Goal: Task Accomplishment & Management: Manage account settings

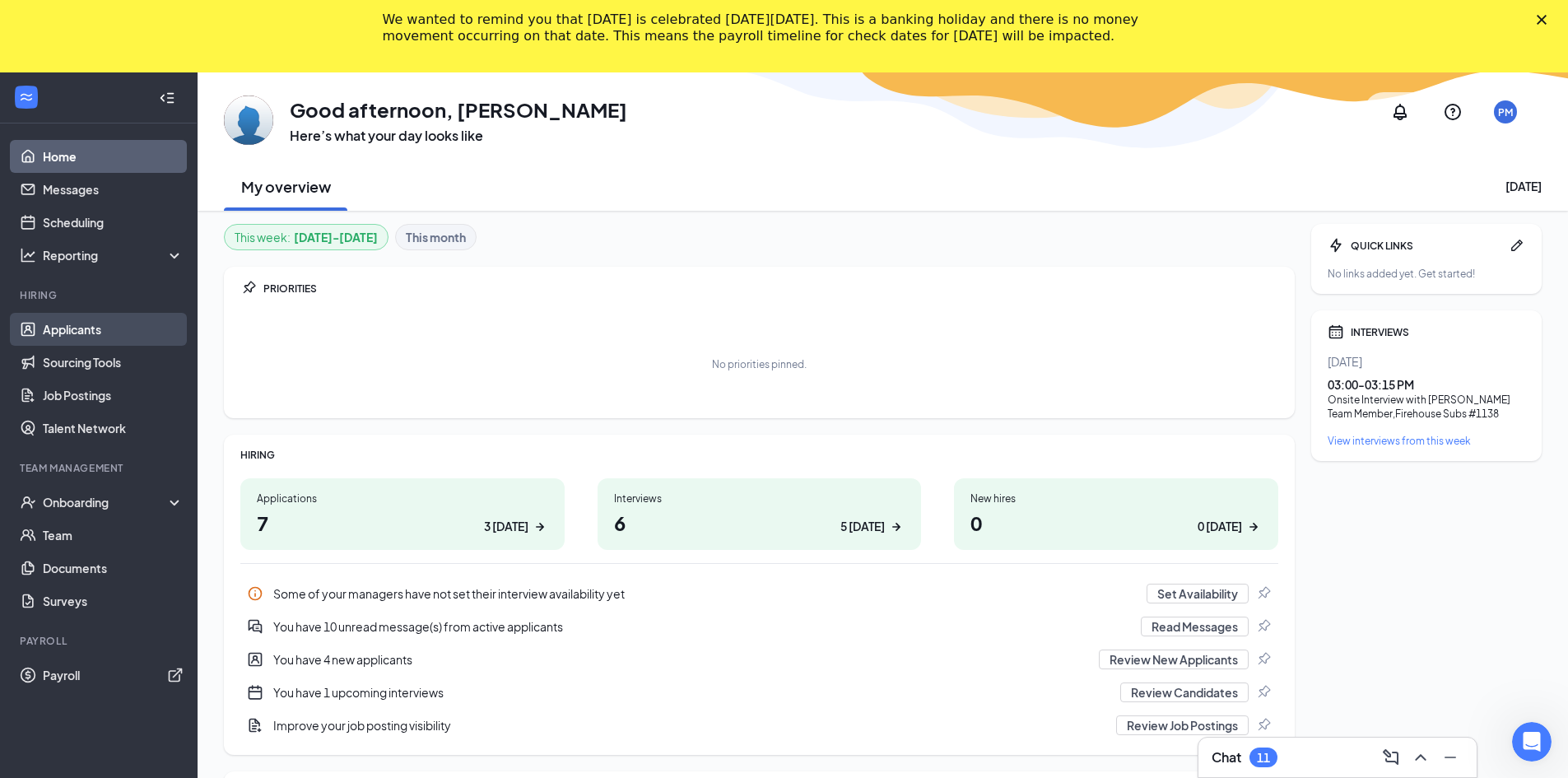
click at [79, 328] on link "Applicants" at bounding box center [114, 329] width 141 height 33
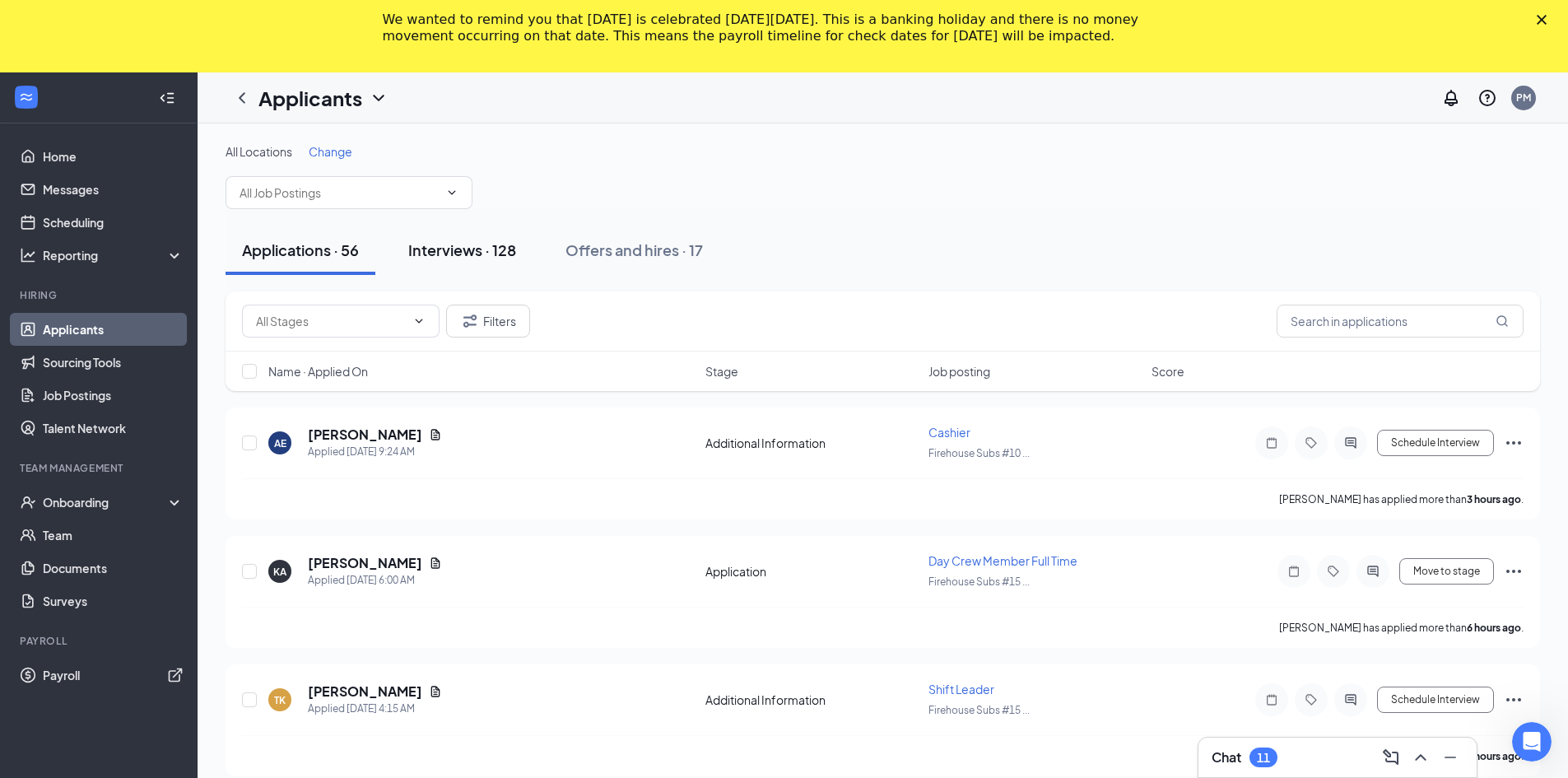
click at [415, 242] on div "Interviews · 128" at bounding box center [461, 250] width 108 height 21
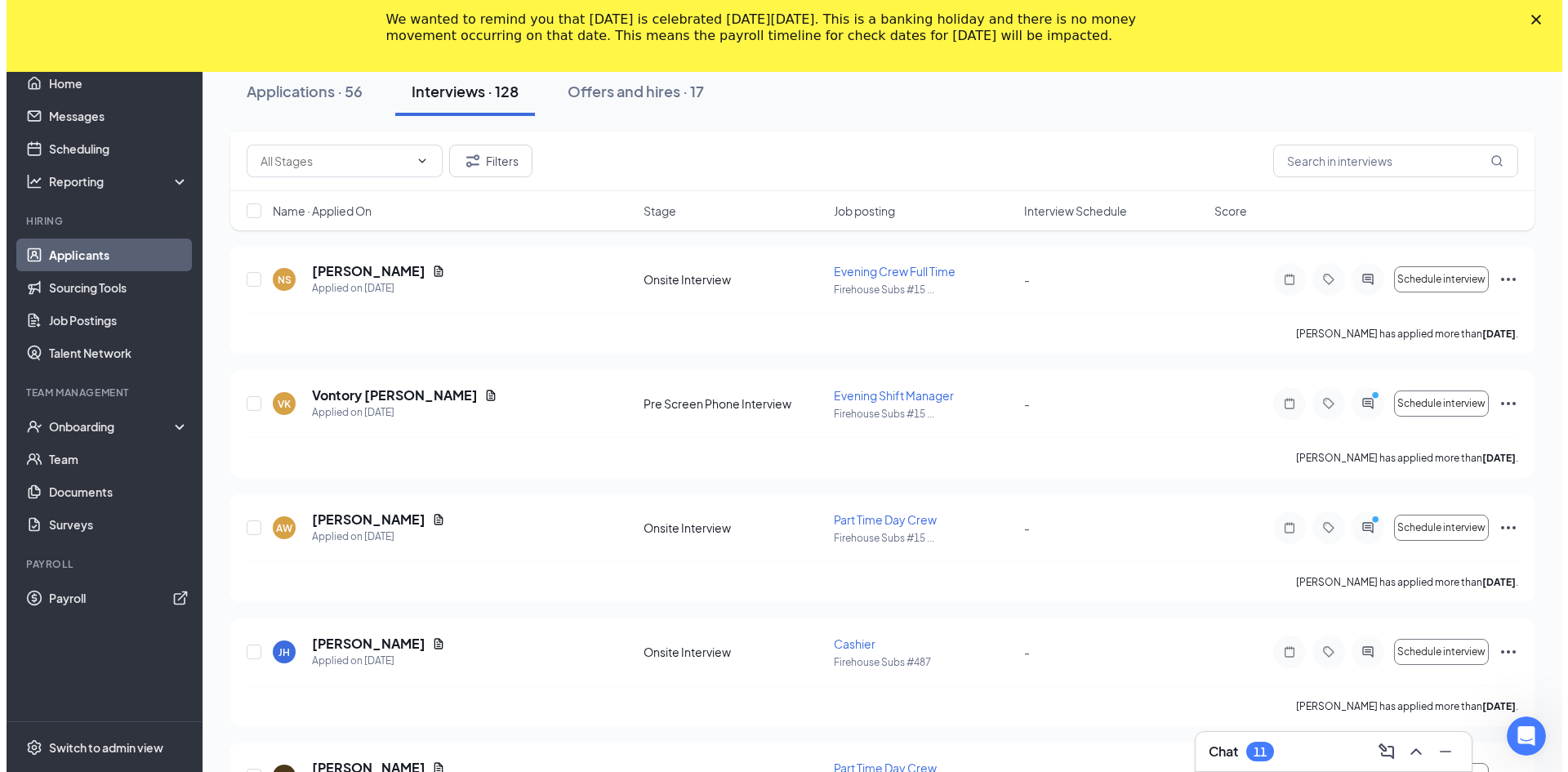
scroll to position [1062, 0]
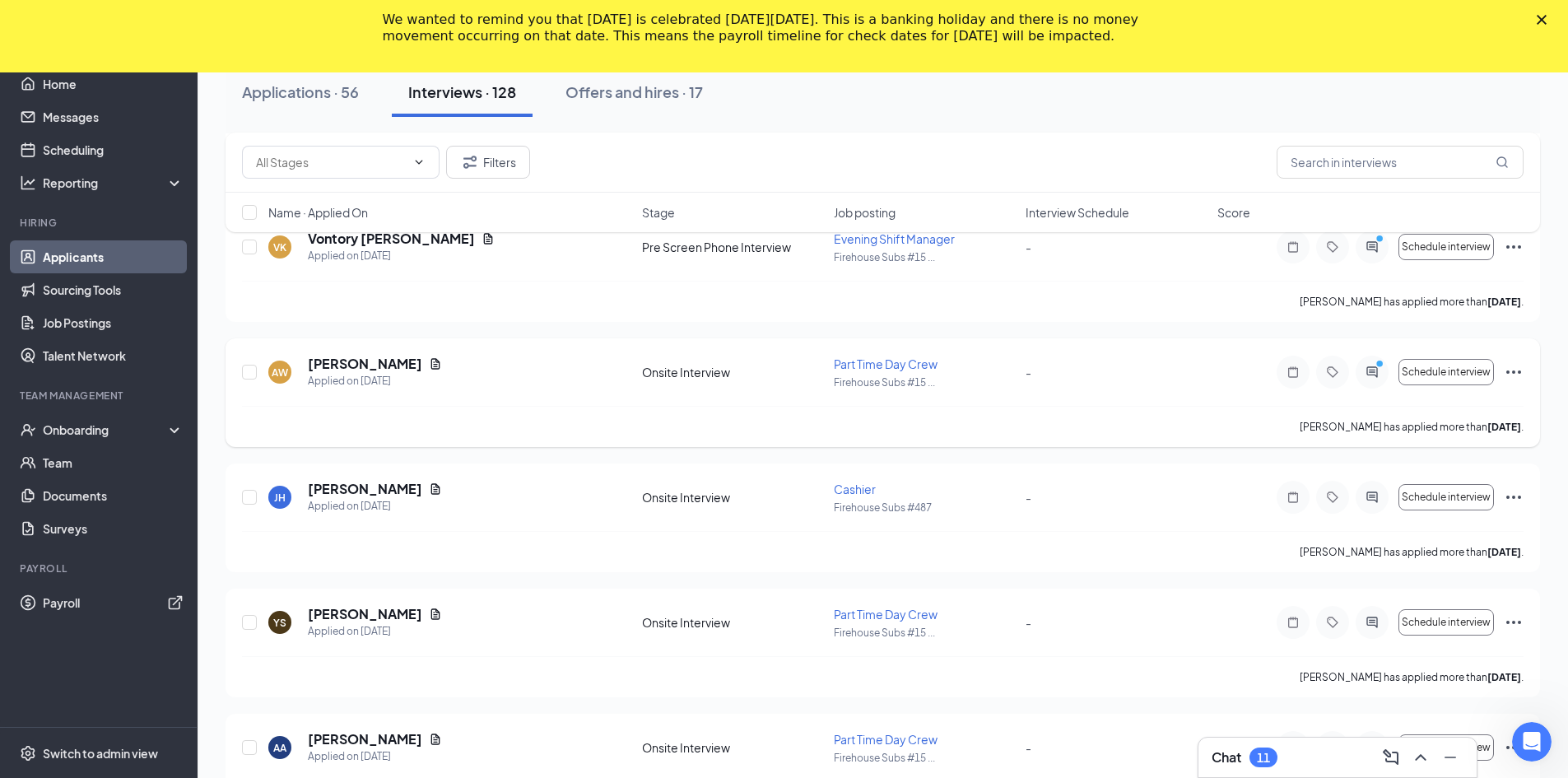
click at [468, 380] on div "AW [PERSON_NAME] Applied on [DATE]" at bounding box center [450, 372] width 364 height 35
click at [339, 367] on h5 "[PERSON_NAME]" at bounding box center [365, 364] width 115 height 18
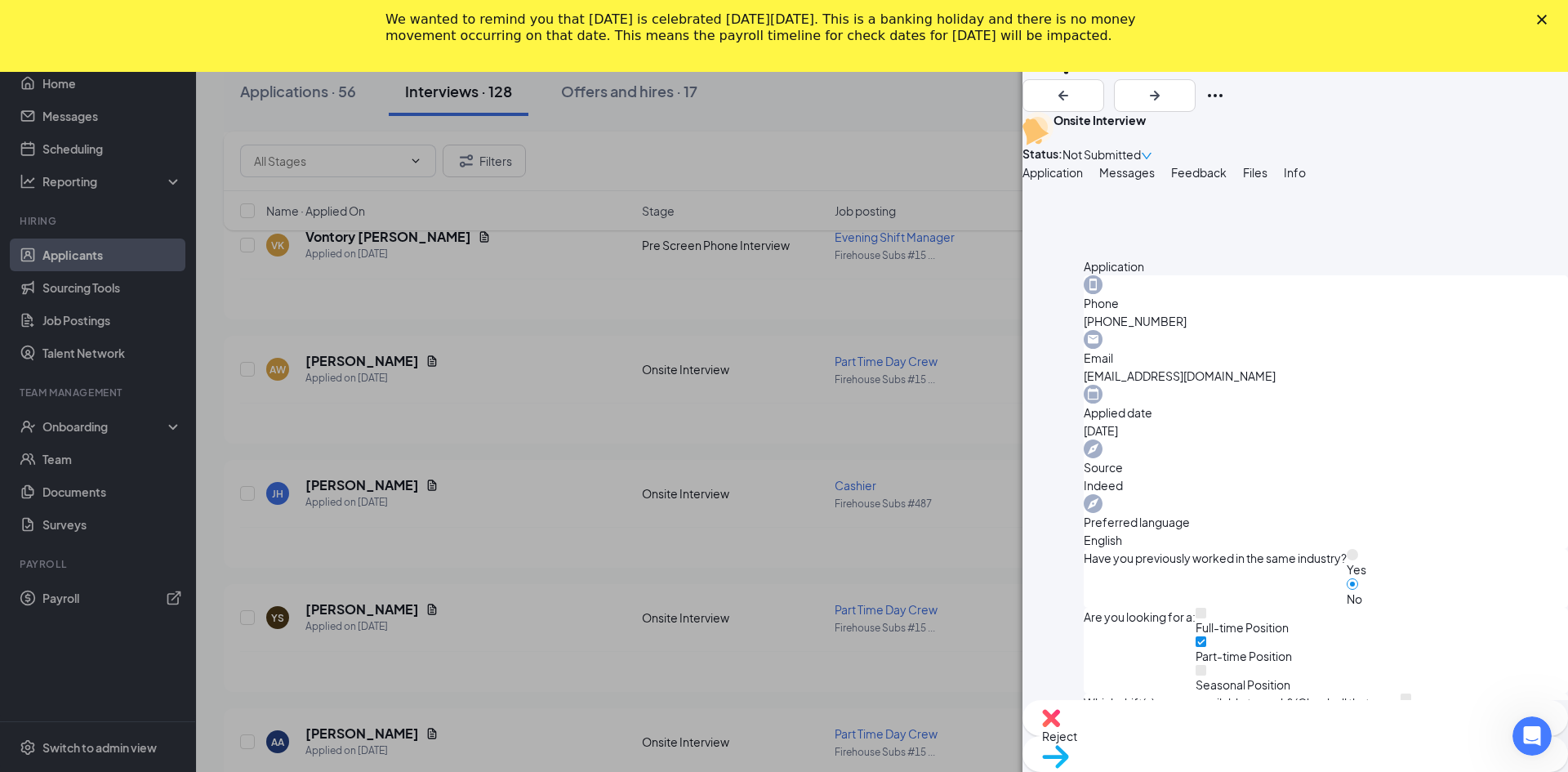
scroll to position [472, 0]
